Goal: Task Accomplishment & Management: Manage account settings

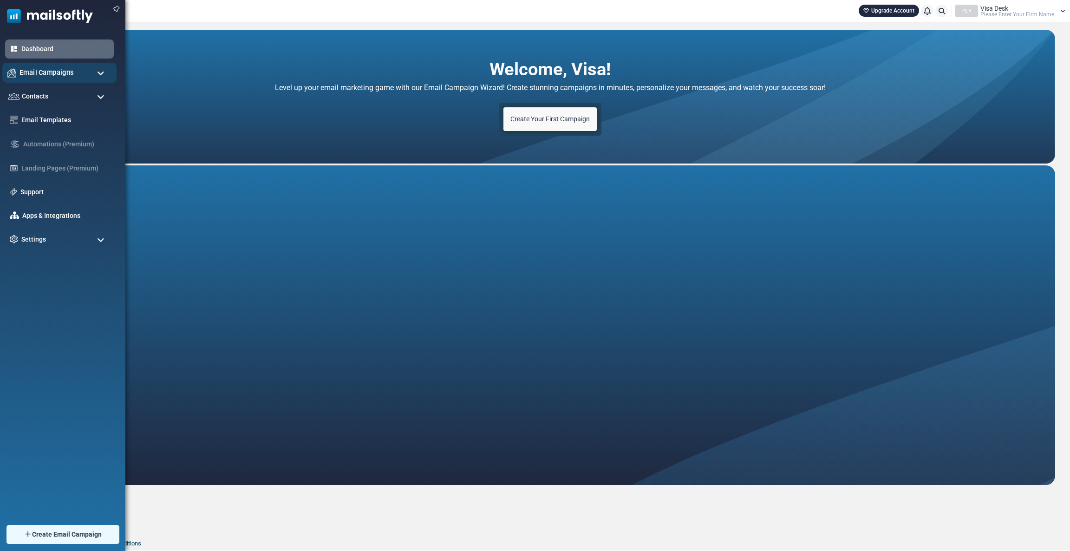
click at [39, 74] on span "Email Campaigns" at bounding box center [46, 72] width 54 height 10
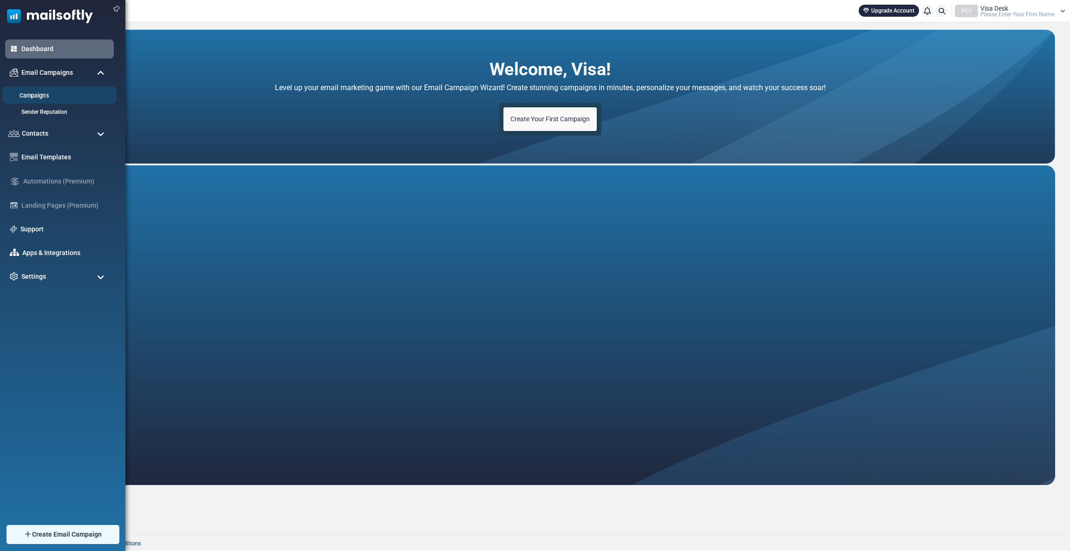
click at [40, 93] on link "Campaigns" at bounding box center [57, 95] width 111 height 9
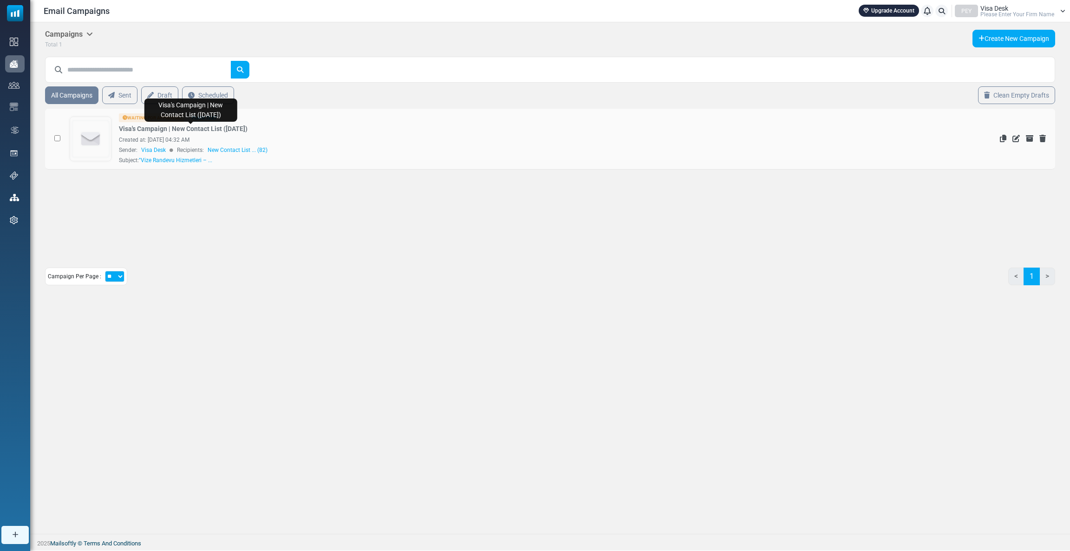
click at [166, 126] on link "Visa's Campaign | New Contact List (2025-08-13)" at bounding box center [183, 129] width 129 height 10
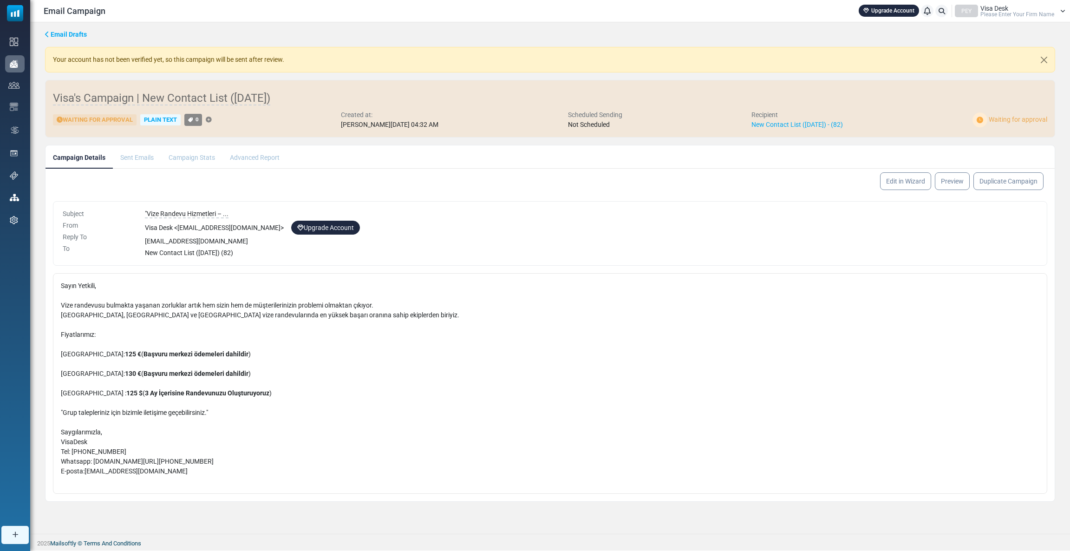
drag, startPoint x: 62, startPoint y: 119, endPoint x: 135, endPoint y: 118, distance: 73.4
click at [135, 118] on div "Waiting for Approval" at bounding box center [95, 120] width 84 height 12
copy div "Waiting for Approval"
click at [45, 289] on div "Sayın Yetkili, Vize randevusu bulmakta yaşanan zorluklar artık hem sizin hem de…" at bounding box center [549, 383] width 1009 height 220
click at [974, 9] on div "PEY" at bounding box center [965, 11] width 23 height 13
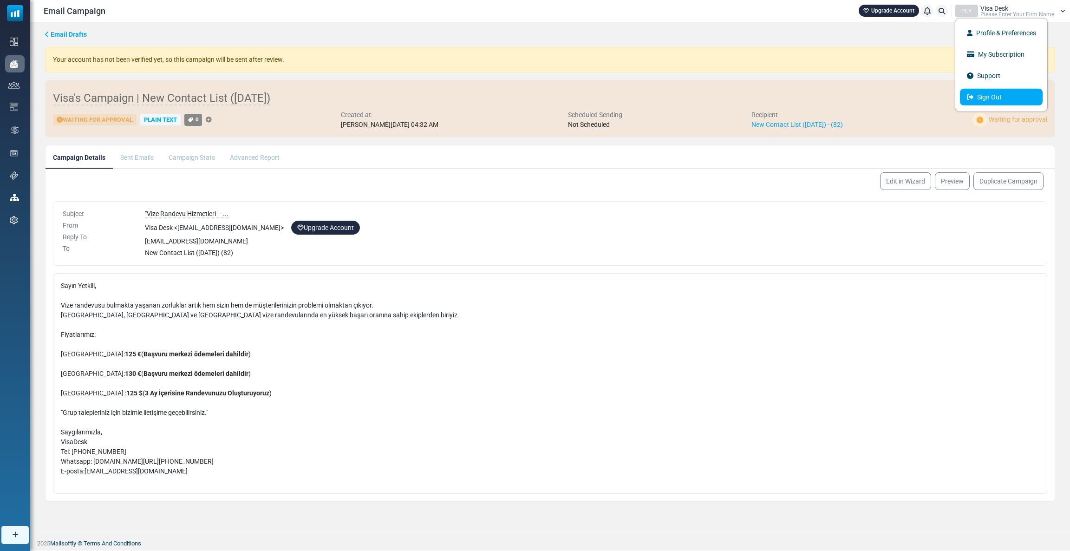
click at [973, 96] on icon at bounding box center [969, 97] width 6 height 6
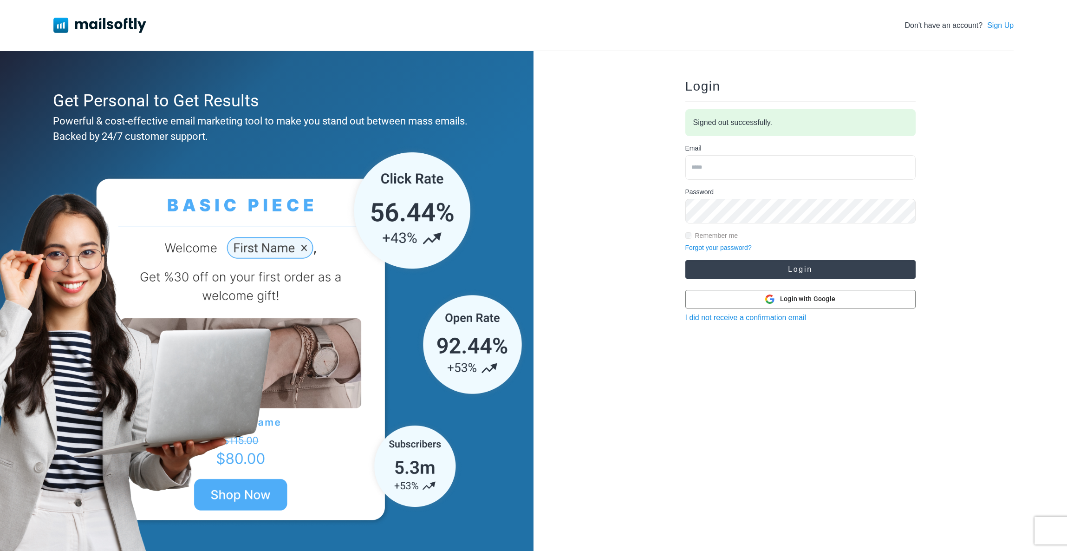
type input "**********"
click at [803, 270] on button "Login" at bounding box center [800, 269] width 230 height 19
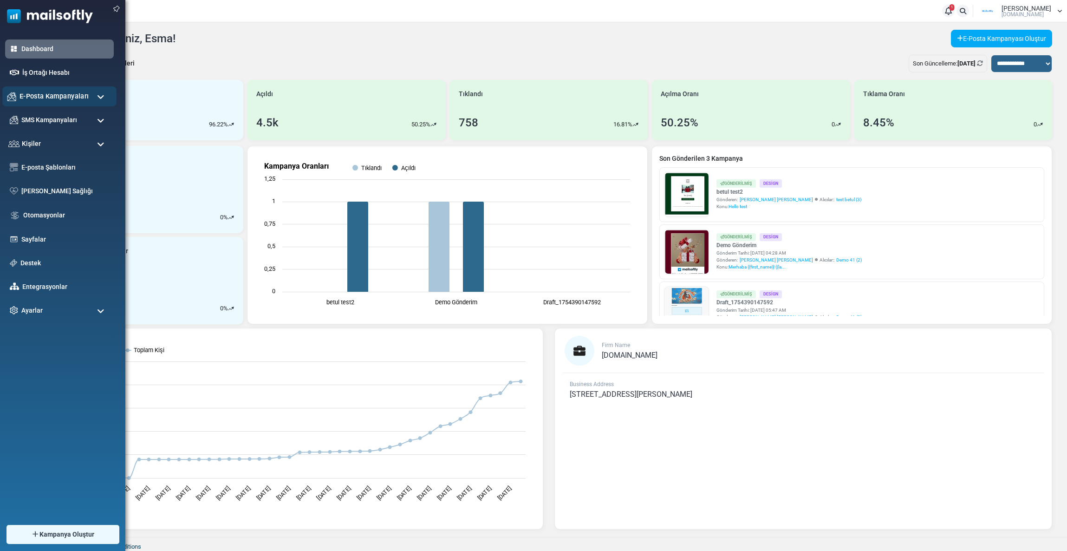
click at [21, 96] on span "E-Posta Kampanyaları" at bounding box center [53, 96] width 69 height 10
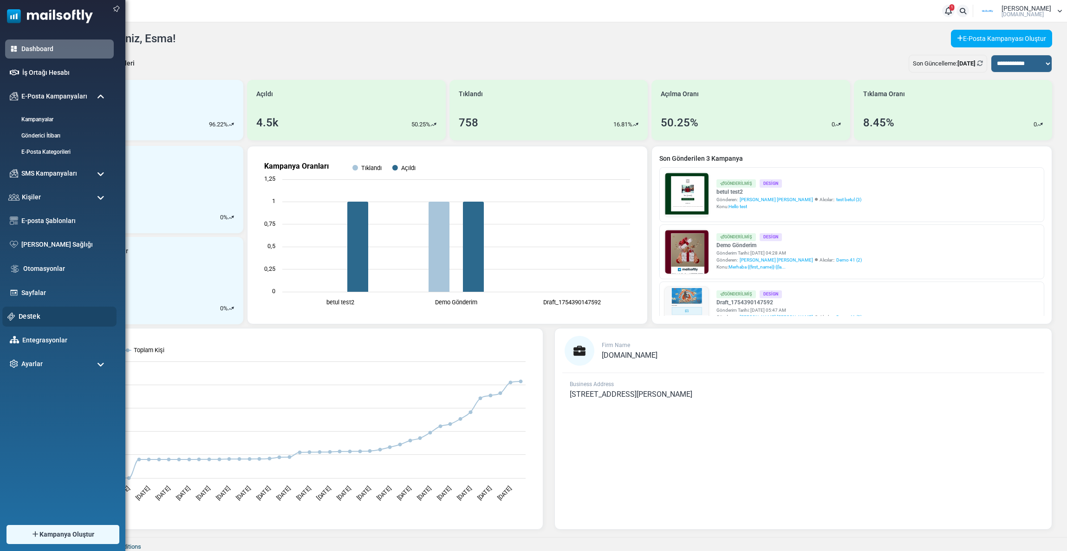
click at [37, 309] on div "Destek" at bounding box center [59, 316] width 114 height 20
click at [22, 313] on link "Destek" at bounding box center [65, 316] width 93 height 10
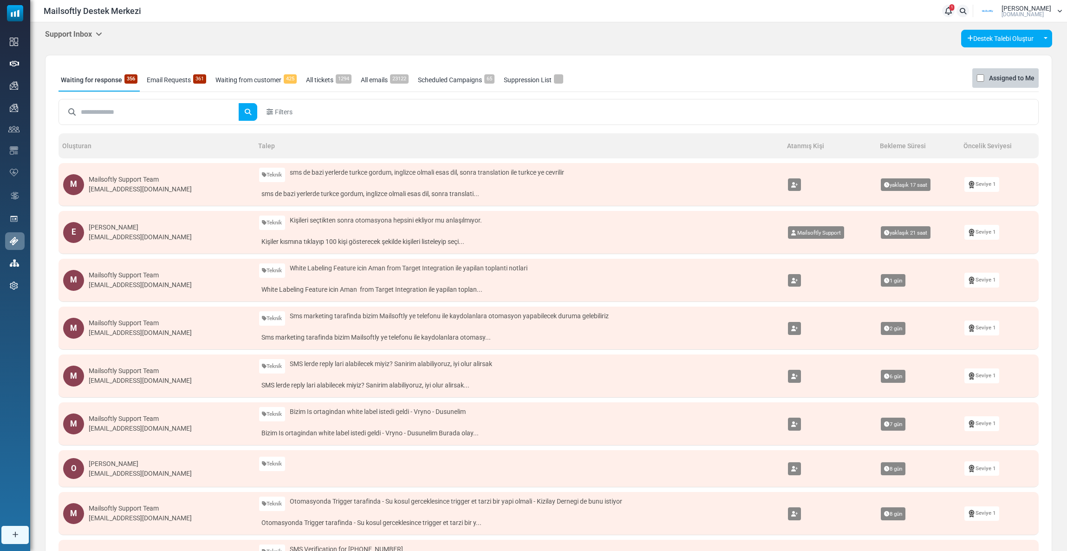
click at [94, 34] on h5 "Support Inbox" at bounding box center [73, 34] width 57 height 9
click at [128, 79] on link "Control Panel" at bounding box center [149, 87] width 79 height 17
click at [63, 36] on h5 "Support Inbox" at bounding box center [73, 34] width 57 height 9
click at [140, 82] on link "Control Panel" at bounding box center [149, 87] width 79 height 17
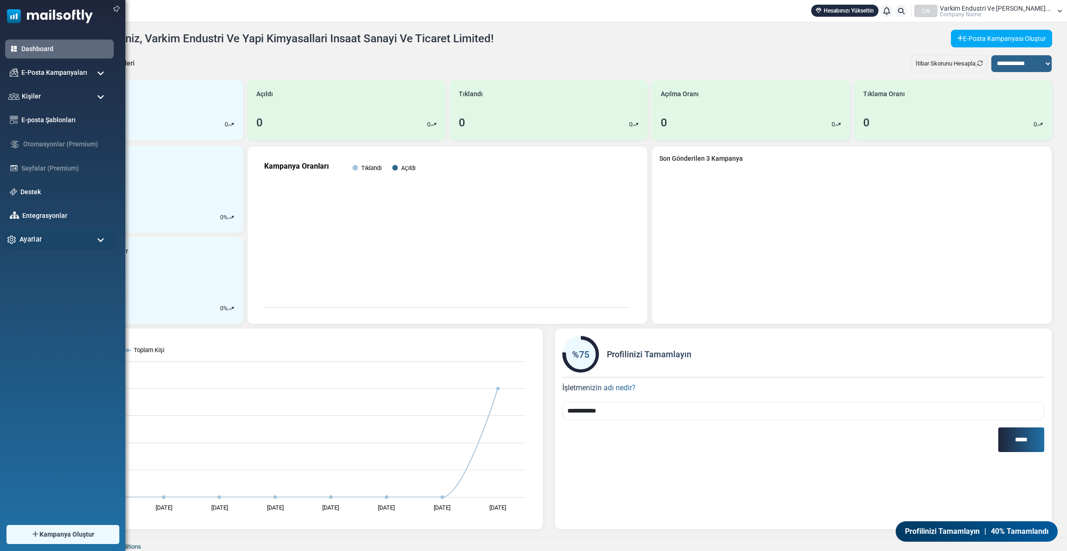
click at [49, 233] on div "Ayarlar" at bounding box center [59, 239] width 114 height 20
click at [37, 294] on link "E-Posta Ayarları" at bounding box center [57, 294] width 111 height 9
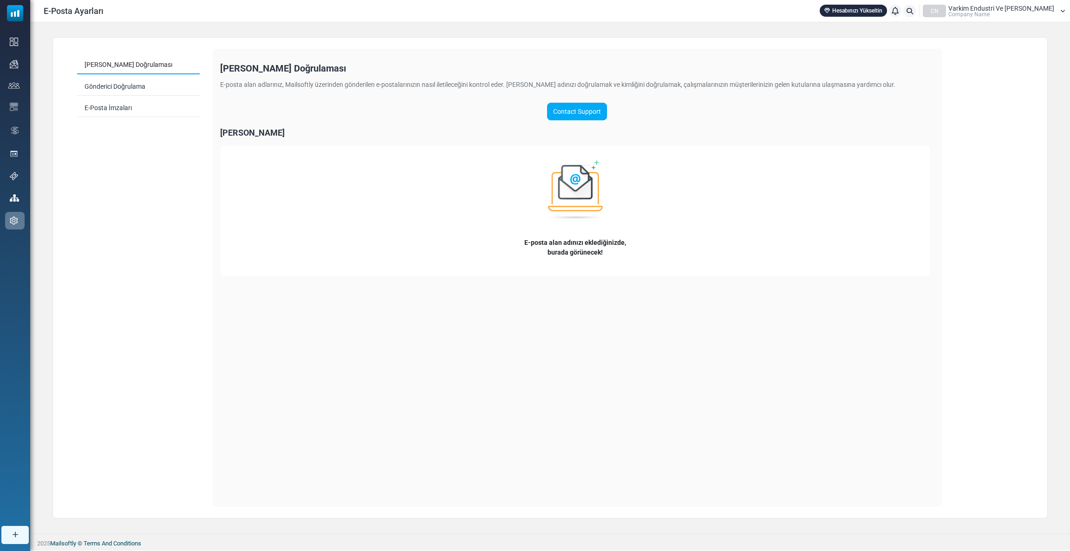
click at [122, 65] on link "Alan Adı Doğrulaması" at bounding box center [138, 65] width 123 height 18
click at [574, 114] on link "Contact Support" at bounding box center [577, 112] width 60 height 18
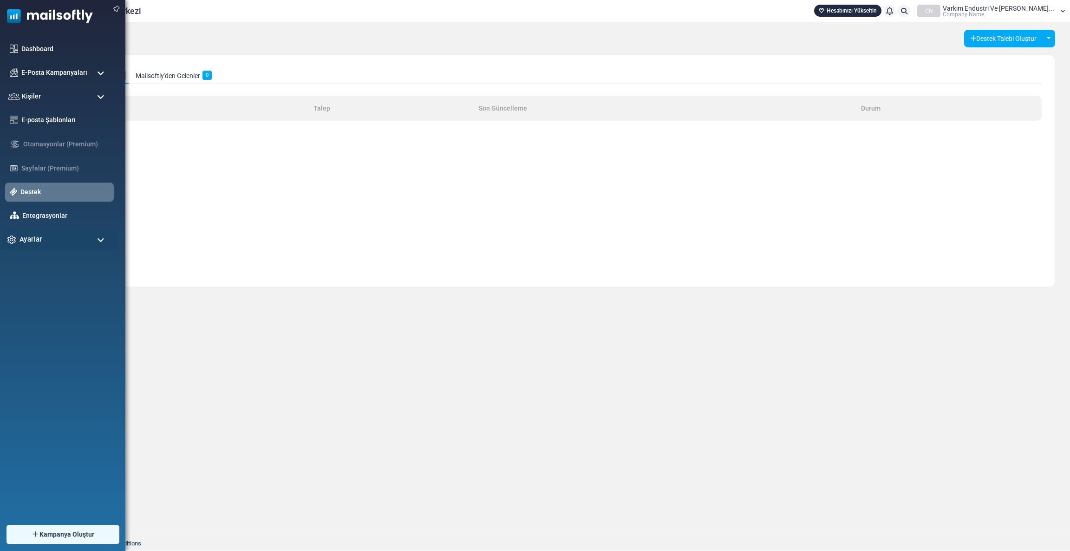
click at [35, 236] on span "Ayarlar" at bounding box center [30, 239] width 22 height 10
click at [40, 297] on link "E-Posta Ayarları" at bounding box center [57, 294] width 111 height 9
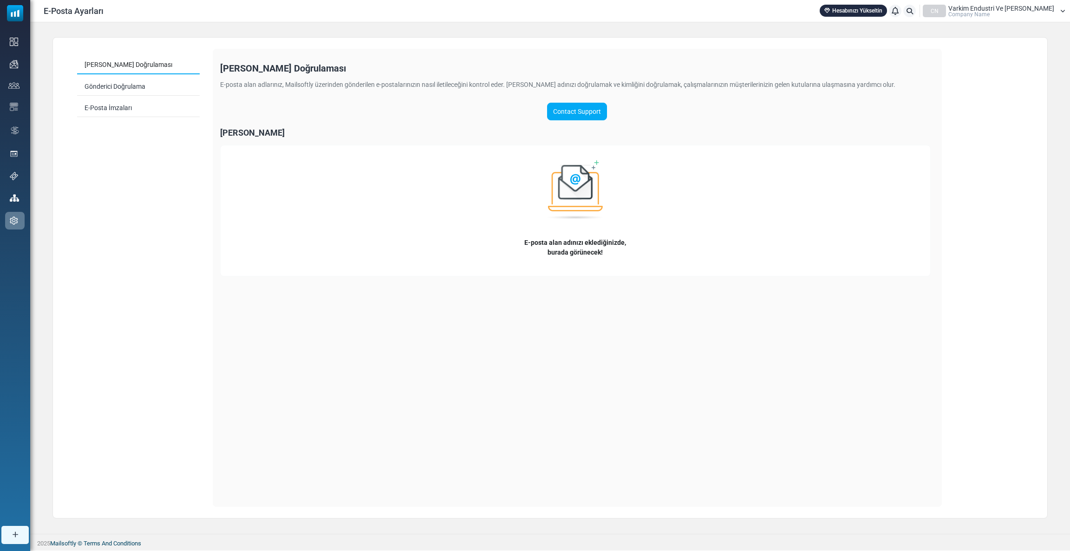
click at [126, 65] on link "Alan Adı Doğrulaması" at bounding box center [138, 65] width 123 height 18
click at [558, 106] on link "Yeni Alan Adı Doğrulamasını Başlat" at bounding box center [577, 112] width 112 height 18
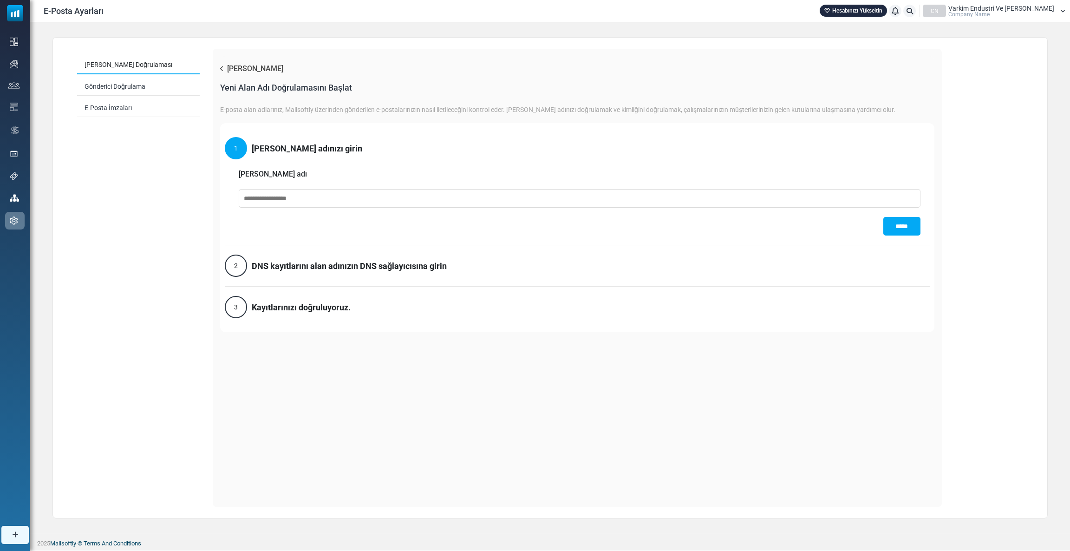
click at [265, 194] on input "text" at bounding box center [579, 198] width 681 height 19
paste input "**********"
type input "**********"
click at [894, 229] on input "*****" at bounding box center [901, 226] width 37 height 19
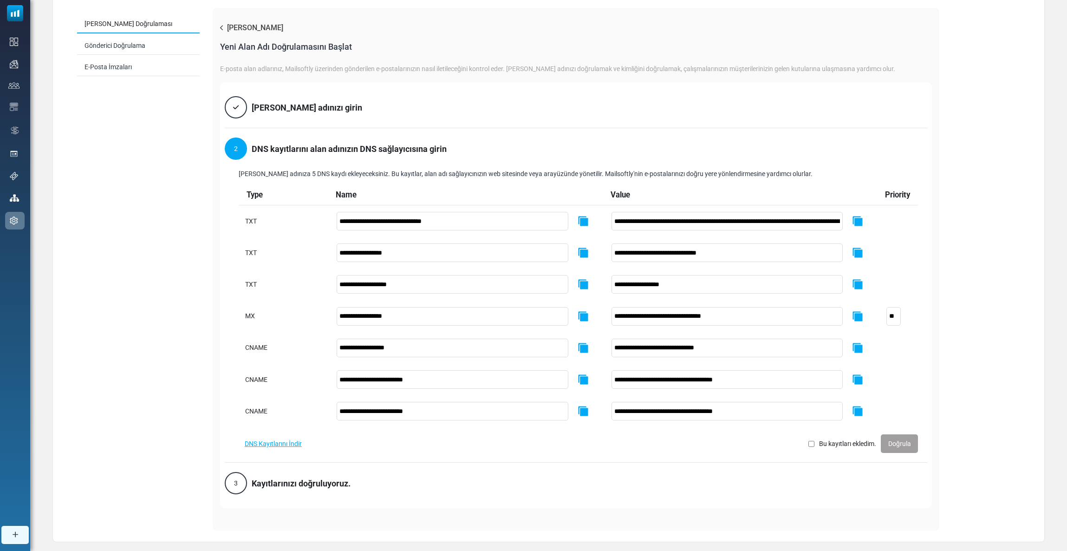
scroll to position [63, 0]
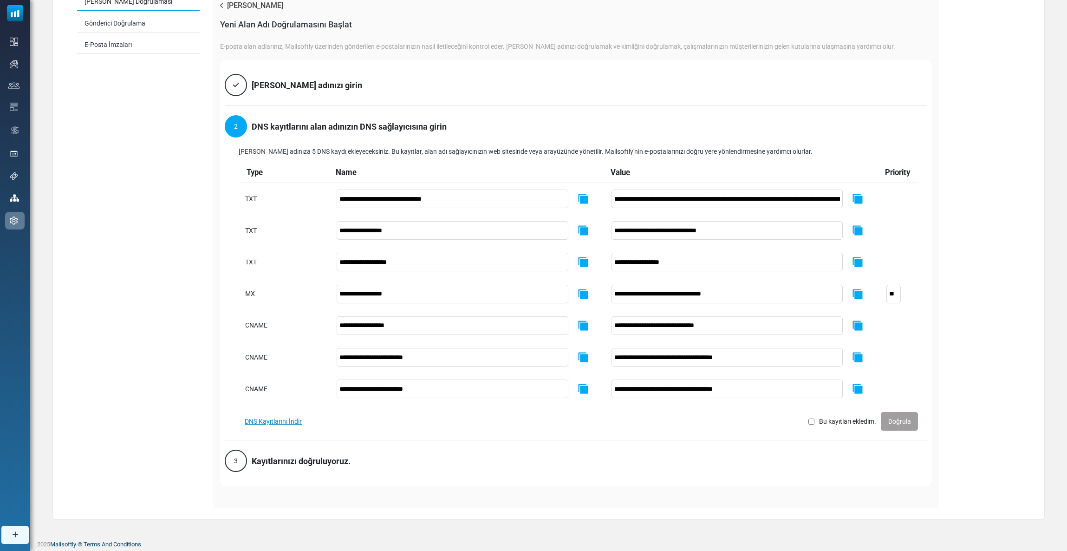
click at [263, 418] on button "DNS Kayıtlarını İndir" at bounding box center [273, 421] width 69 height 18
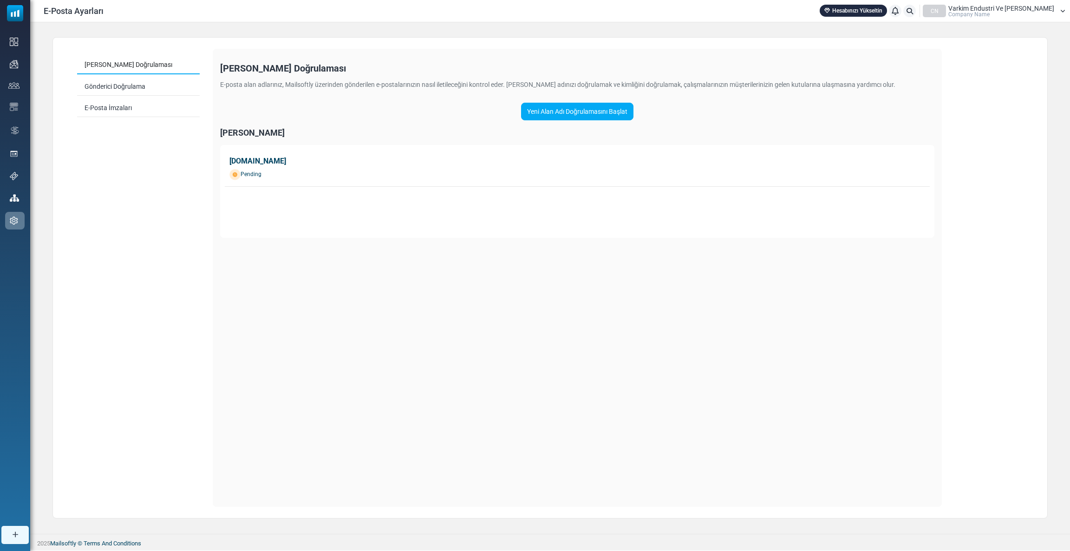
click at [449, 266] on div "Alan Adı Doğrulaması E-posta alan adlarınız, Mailsoftly üzerinden gönderilen e-…" at bounding box center [577, 232] width 714 height 353
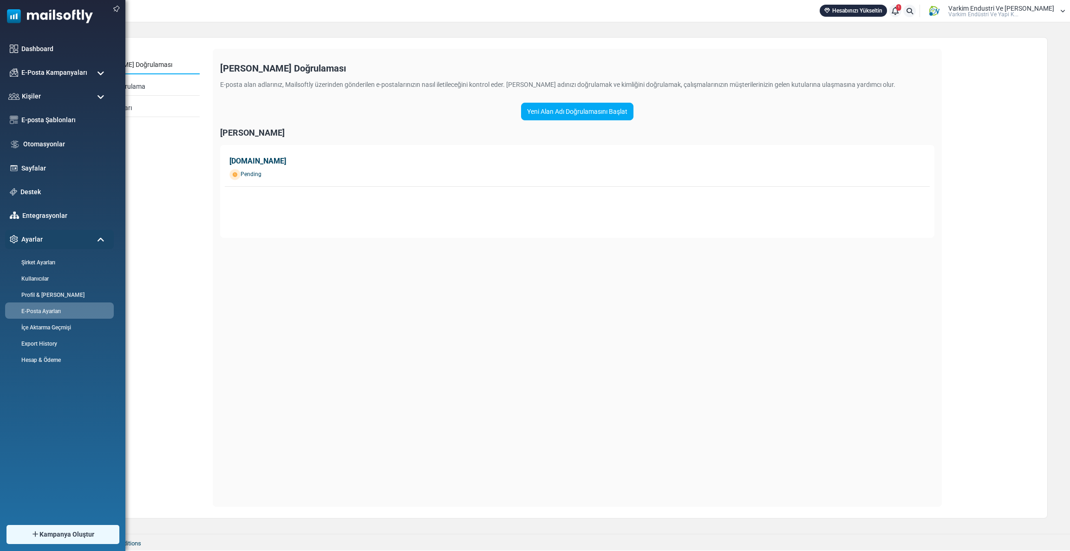
click at [13, 10] on img at bounding box center [46, 14] width 93 height 28
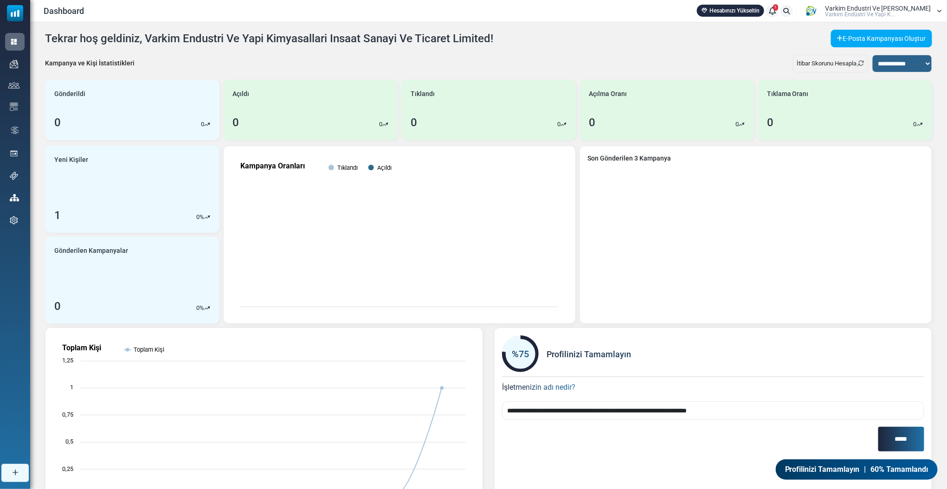
click at [776, 11] on icon at bounding box center [772, 11] width 7 height 0
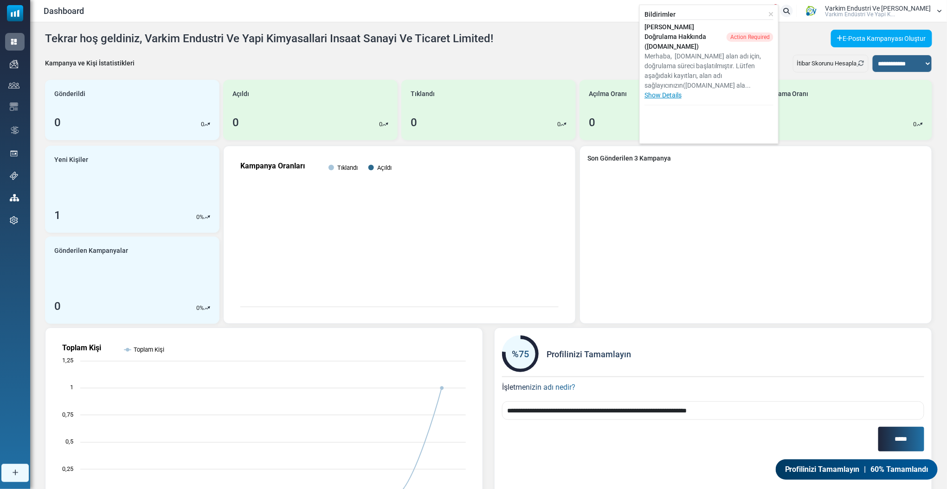
click at [682, 91] on link "Show Details" at bounding box center [663, 94] width 37 height 7
